Goal: Check status

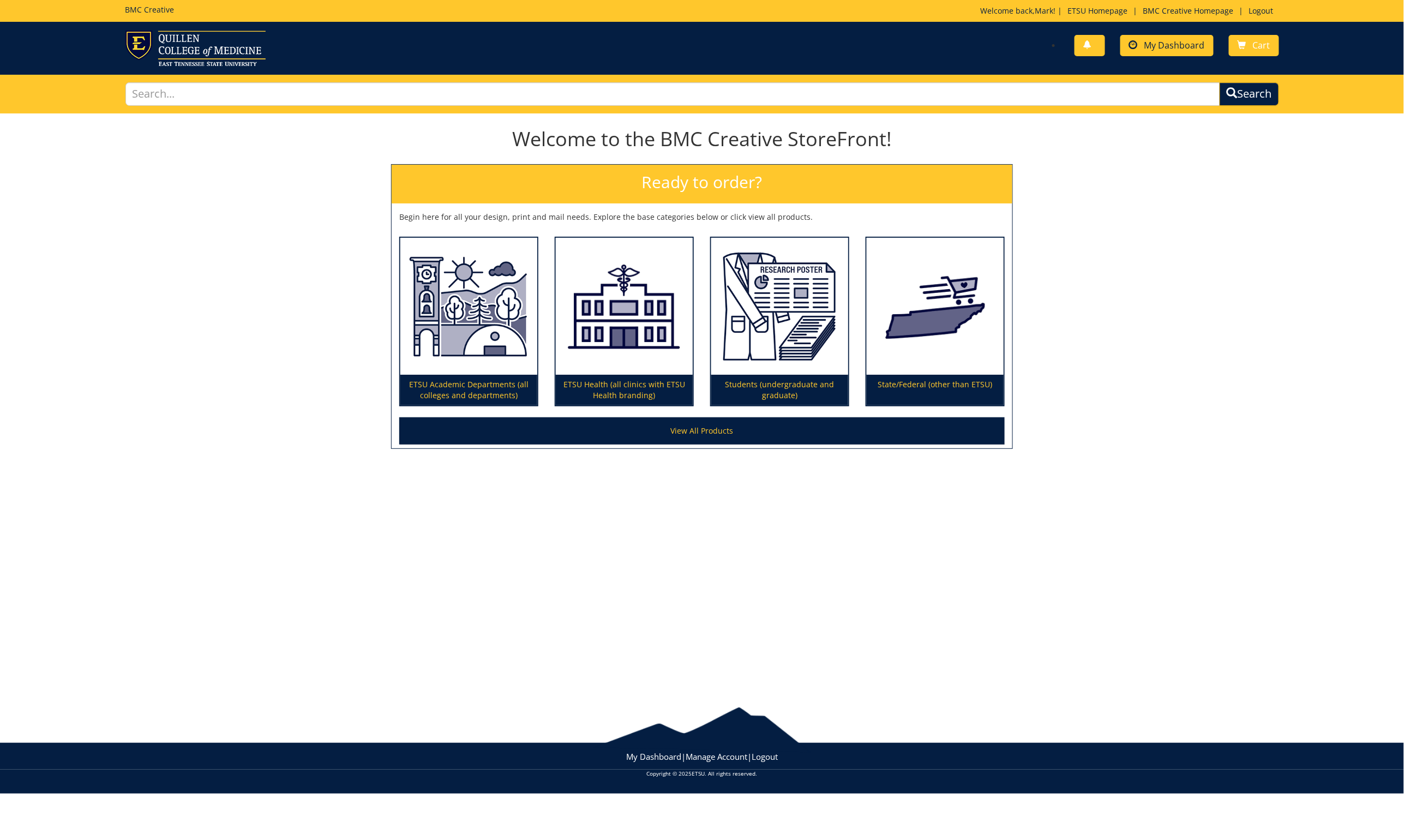
click at [1157, 47] on span "My Dashboard" at bounding box center [1174, 45] width 61 height 12
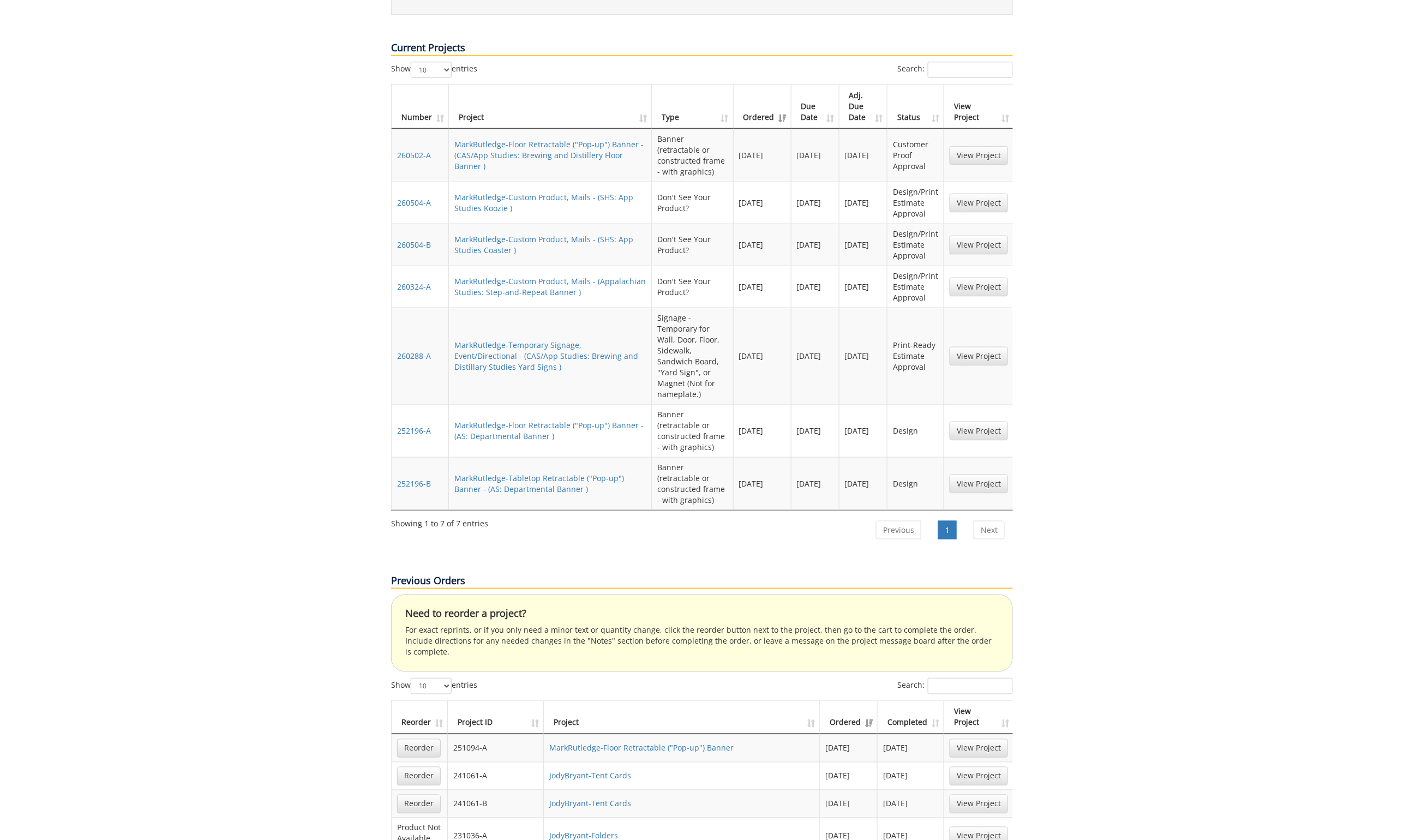
scroll to position [500, 0]
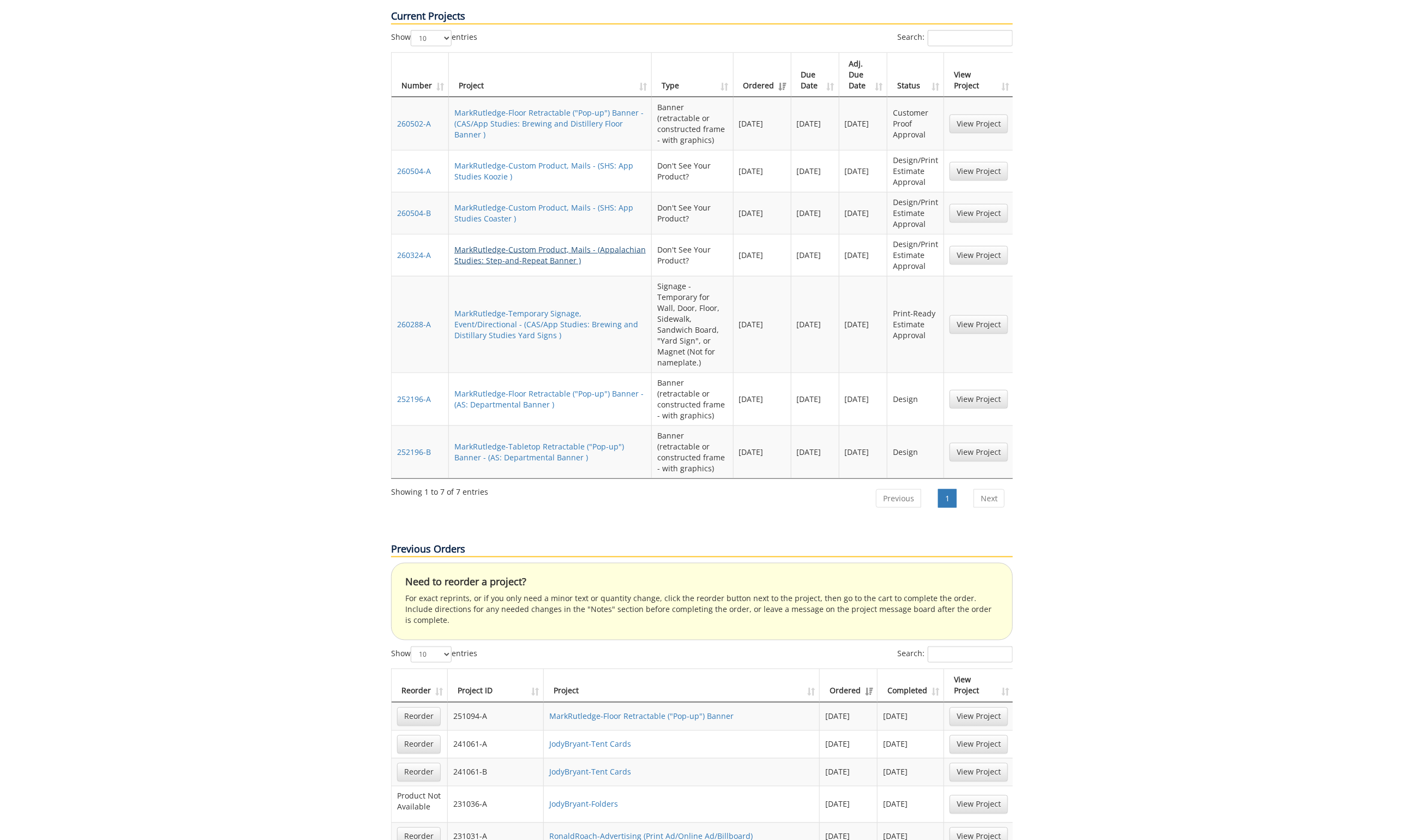
click at [515, 244] on link "MarkRutledge-Custom Product, Mails - (Appalachian Studies: Step-and-Repeat Bann…" at bounding box center [549, 255] width 191 height 21
click at [525, 308] on link "MarkRutledge-Temporary Signage, Event/Directional - (CAS/App Studies: Brewing a…" at bounding box center [545, 324] width 184 height 33
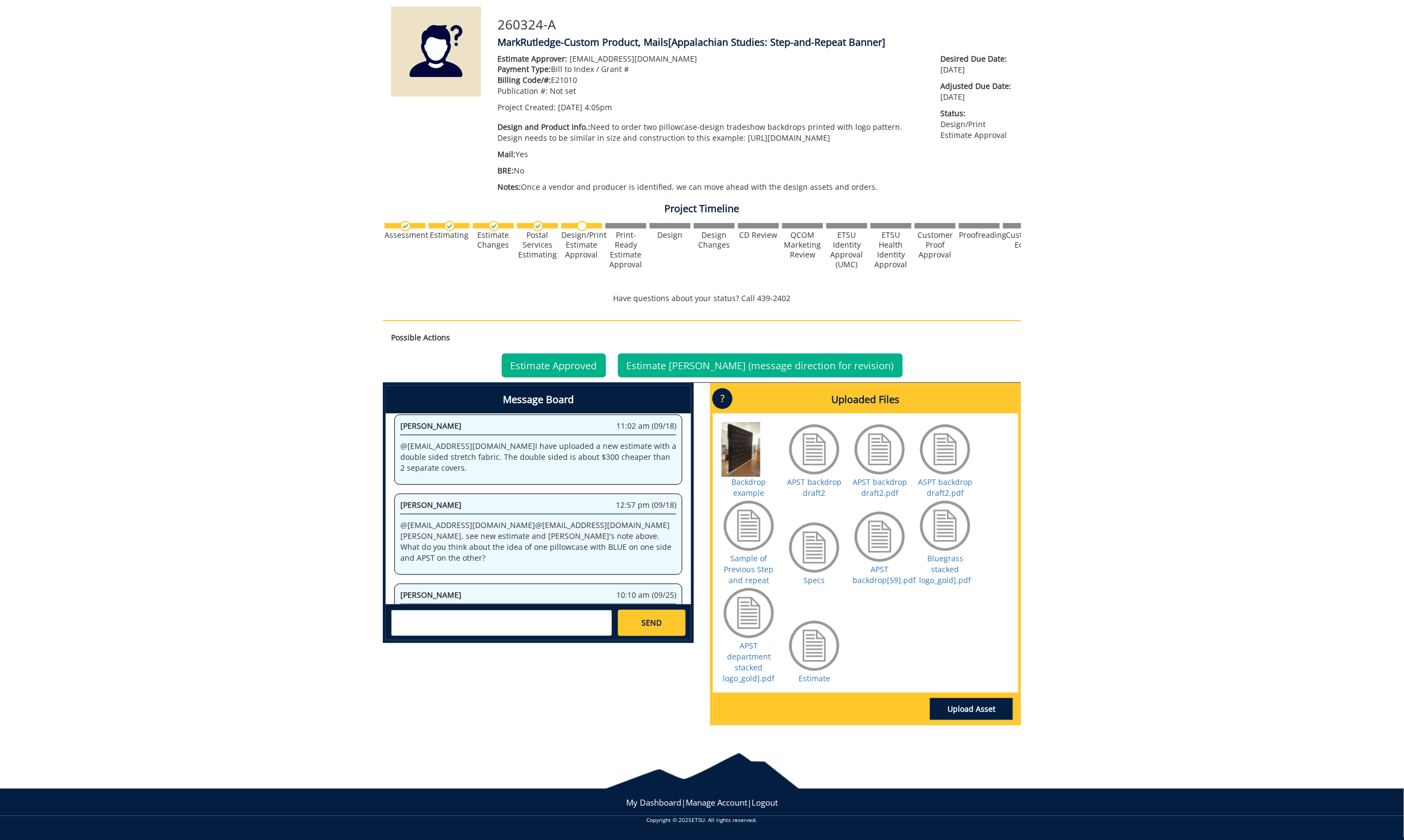
scroll to position [140, 0]
click at [951, 558] on link "Bluegrass stacked logo_gold].pdf" at bounding box center [945, 569] width 52 height 33
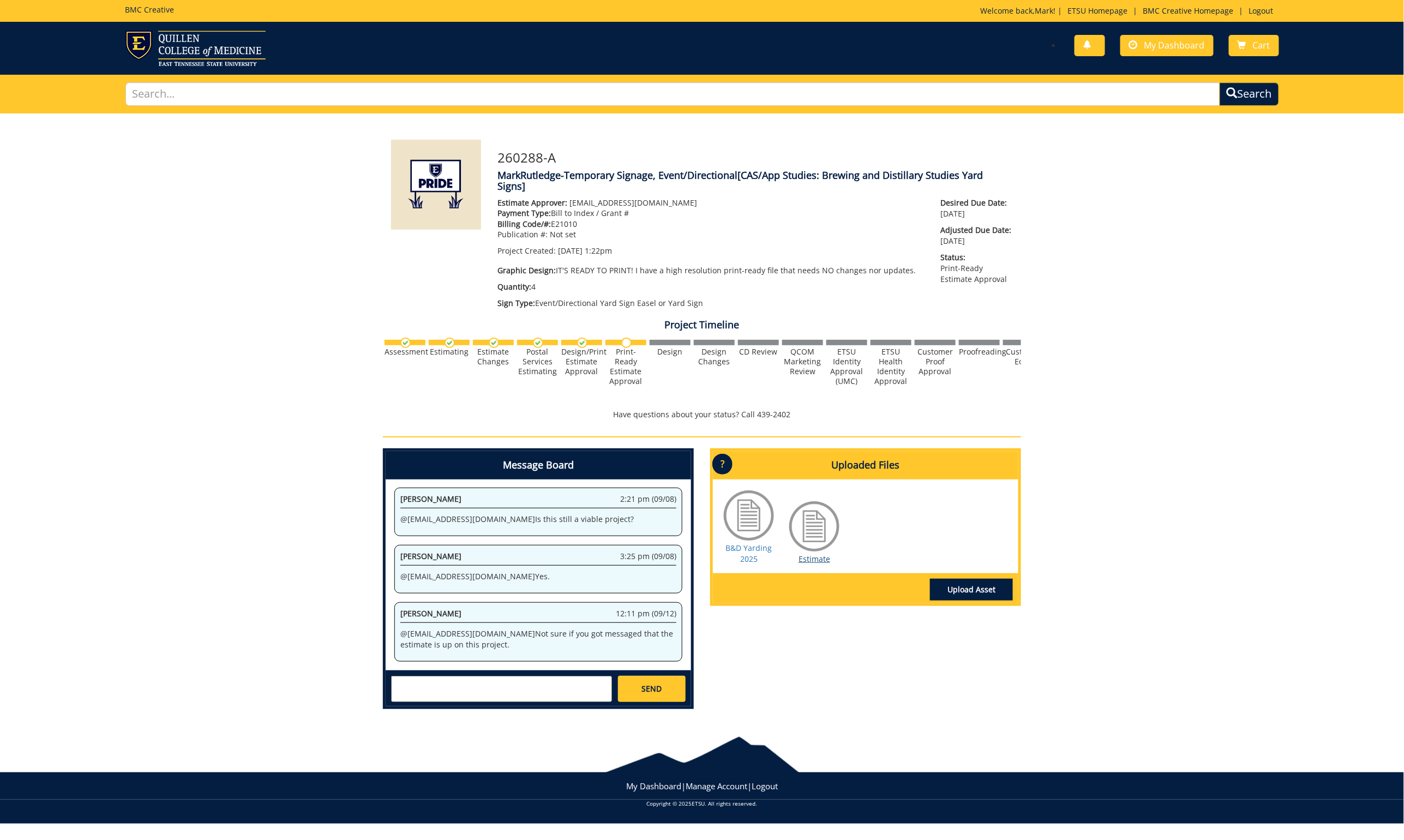
click at [816, 554] on link "Estimate" at bounding box center [814, 558] width 32 height 10
